Goal: Check status: Check status

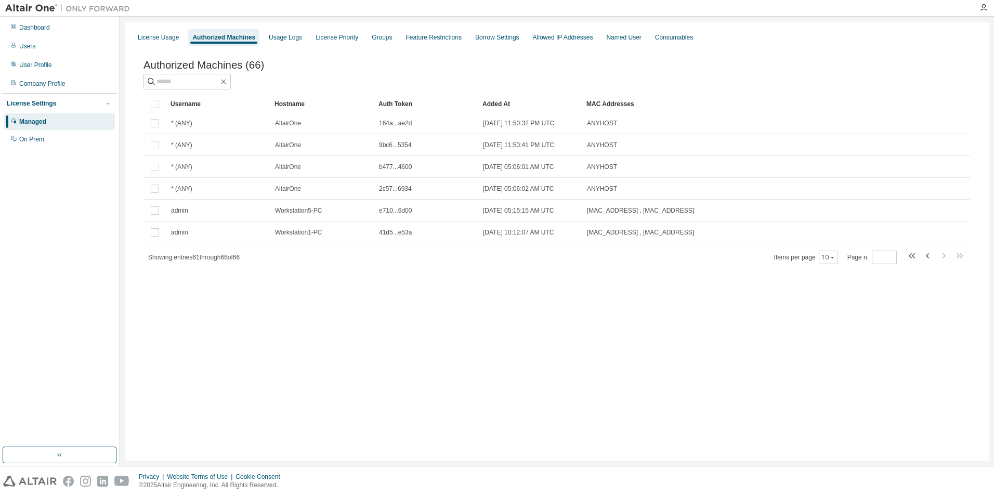
click at [55, 126] on div "Managed" at bounding box center [59, 121] width 111 height 17
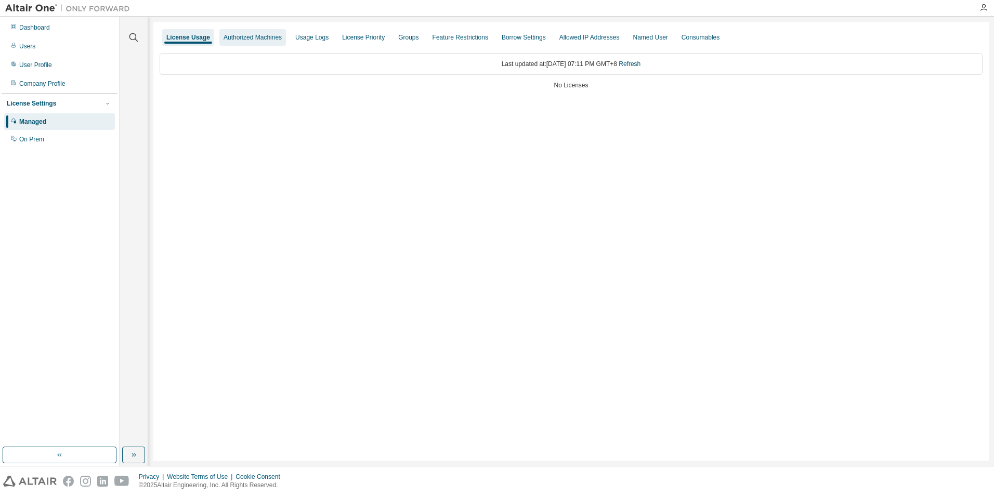
click at [253, 40] on div "Authorized Machines" at bounding box center [253, 37] width 58 height 8
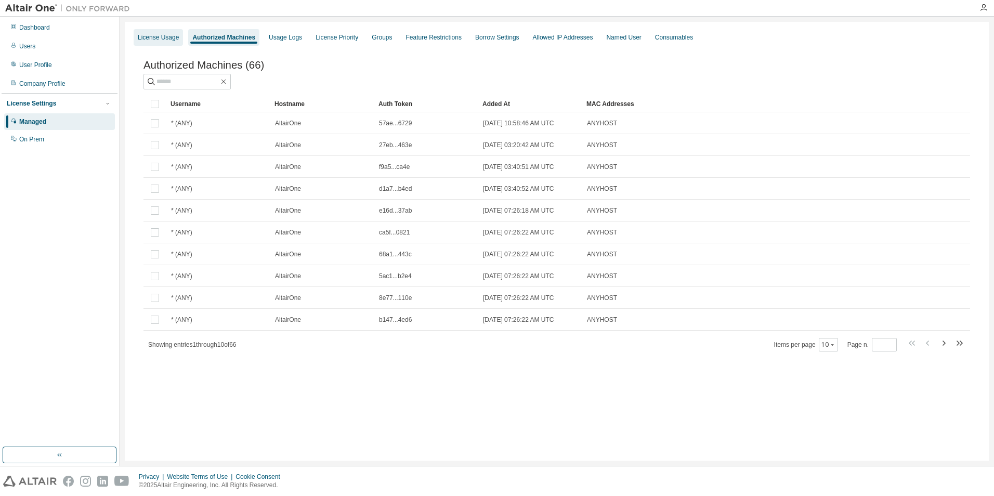
click at [162, 45] on div "License Usage" at bounding box center [158, 37] width 49 height 17
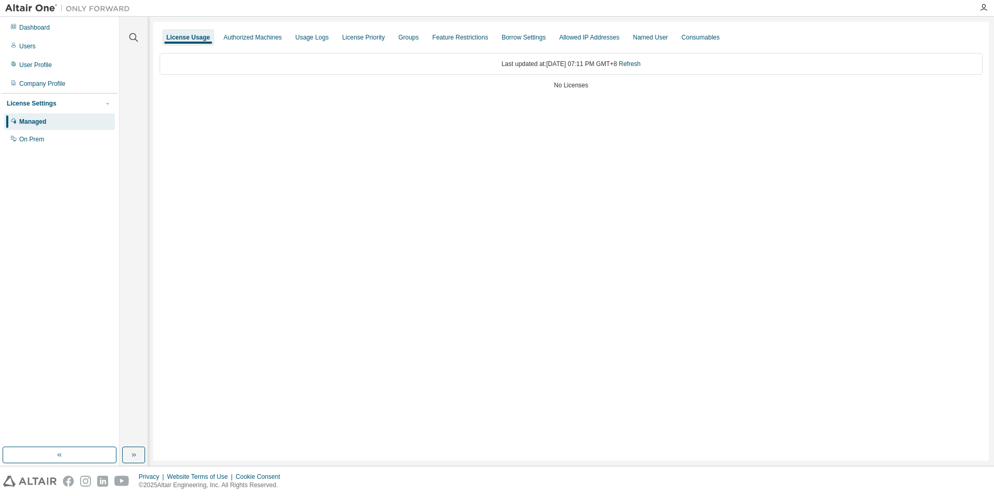
click at [521, 73] on div "Last updated at: [DATE] 07:11 PM GMT+8 Refresh" at bounding box center [571, 64] width 823 height 22
click at [253, 36] on div "Authorized Machines" at bounding box center [253, 37] width 58 height 8
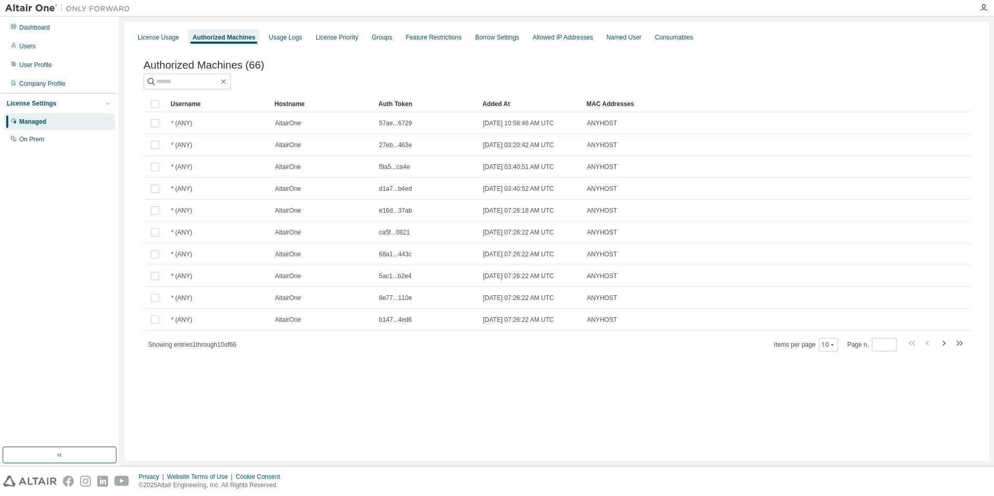
click at [958, 346] on icon "button" at bounding box center [957, 342] width 3 height 5
type input "*"
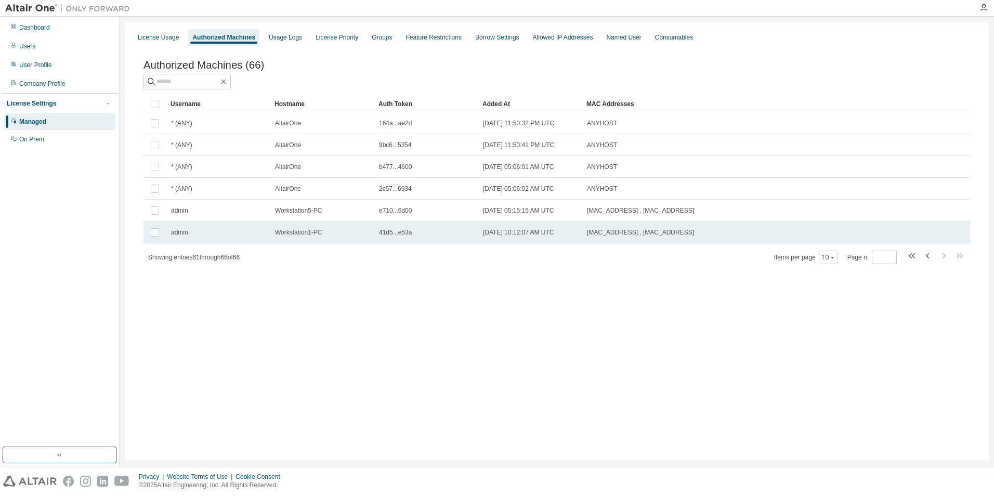
click at [197, 237] on div "admin" at bounding box center [218, 232] width 95 height 8
